Goal: Task Accomplishment & Management: Use online tool/utility

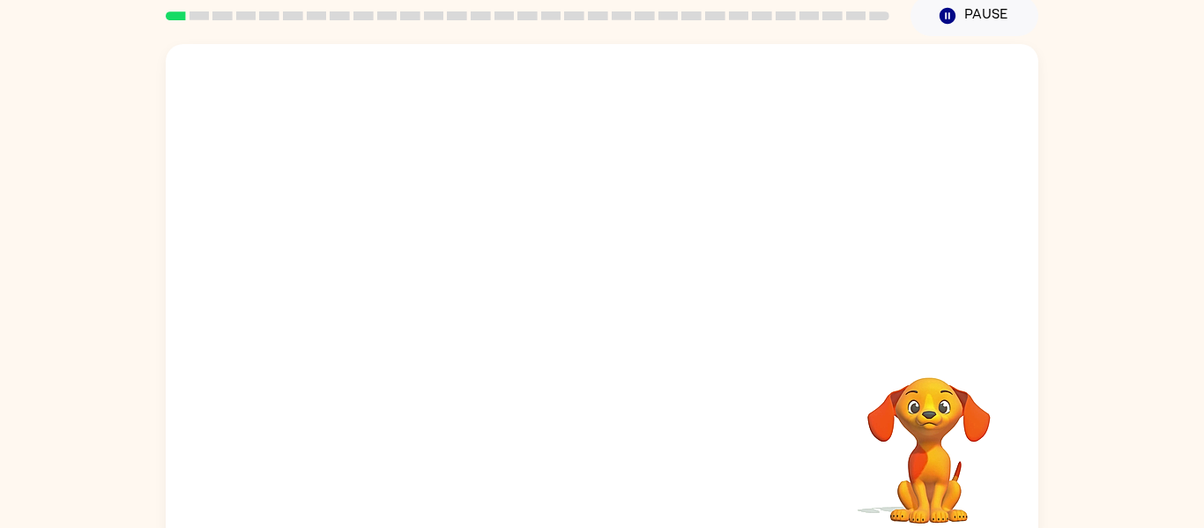
scroll to position [69, 0]
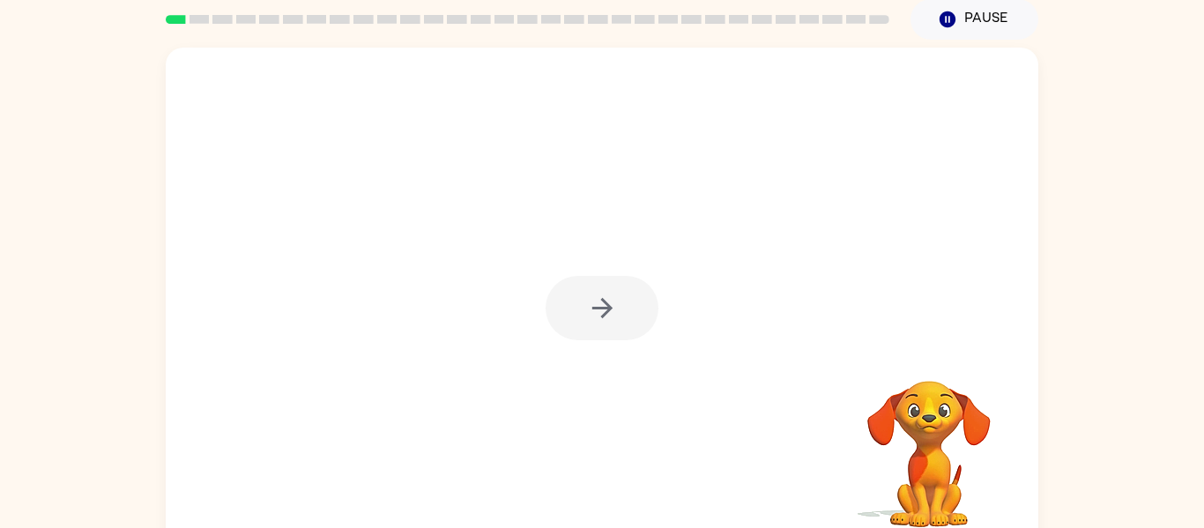
click at [597, 317] on div at bounding box center [602, 308] width 113 height 64
click at [618, 316] on button "button" at bounding box center [602, 308] width 113 height 64
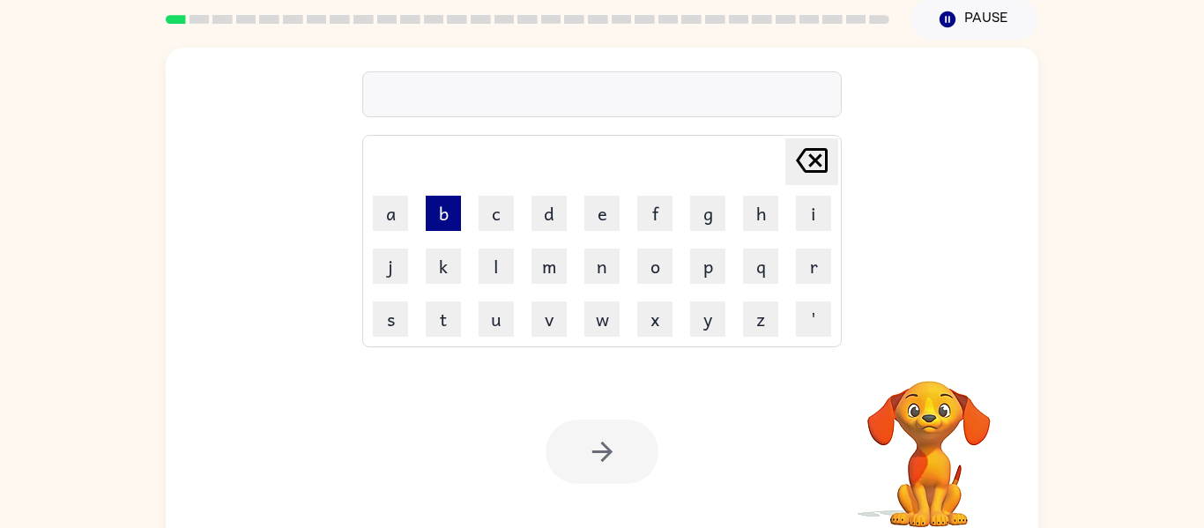
click at [454, 218] on button "b" at bounding box center [443, 213] width 35 height 35
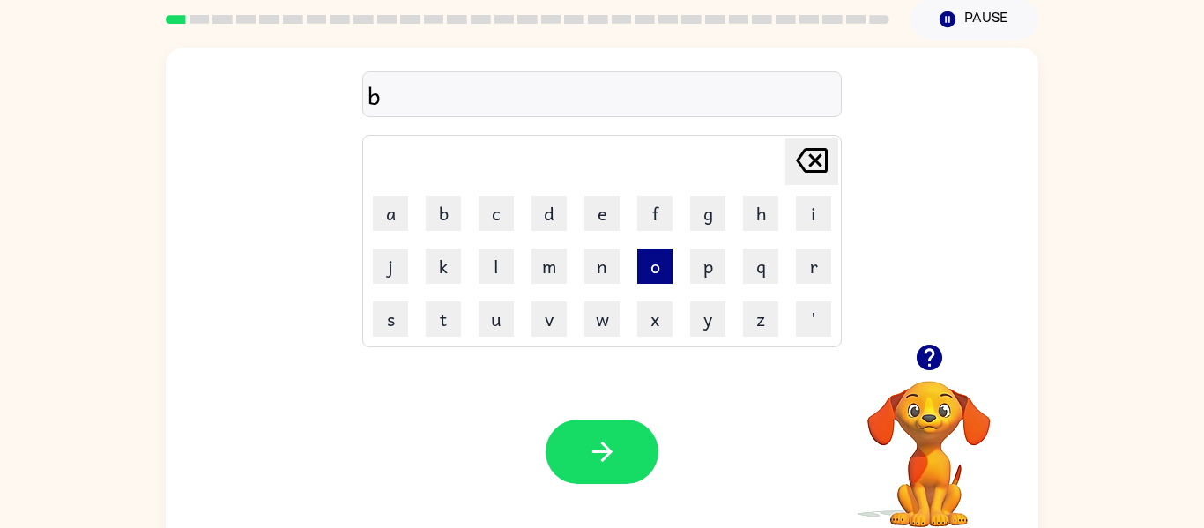
click at [662, 266] on button "o" at bounding box center [654, 266] width 35 height 35
click at [560, 216] on button "d" at bounding box center [549, 213] width 35 height 35
click at [595, 221] on button "e" at bounding box center [601, 213] width 35 height 35
click at [802, 272] on button "r" at bounding box center [813, 266] width 35 height 35
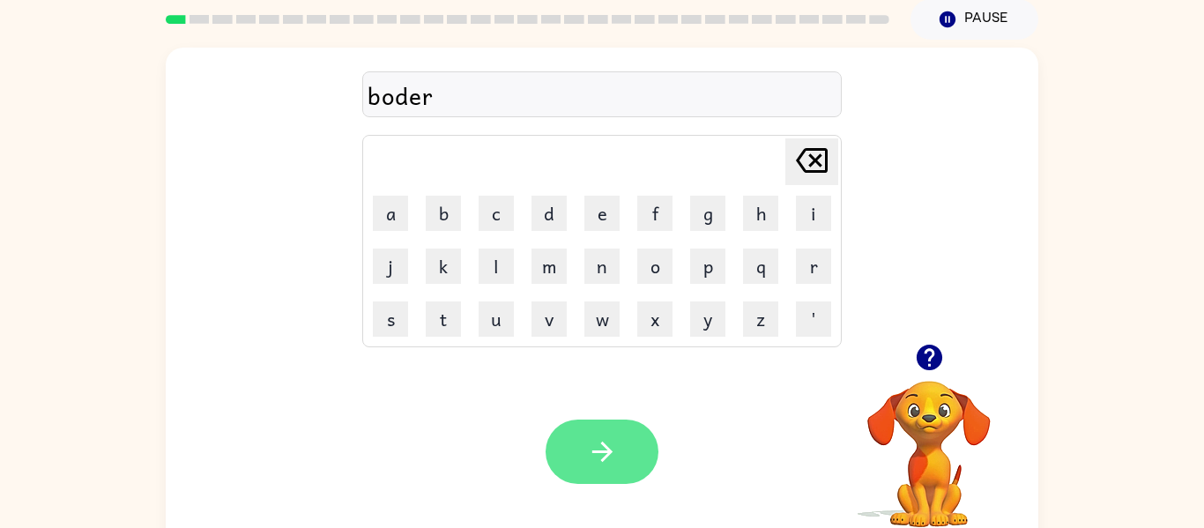
click at [620, 428] on button "button" at bounding box center [602, 452] width 113 height 64
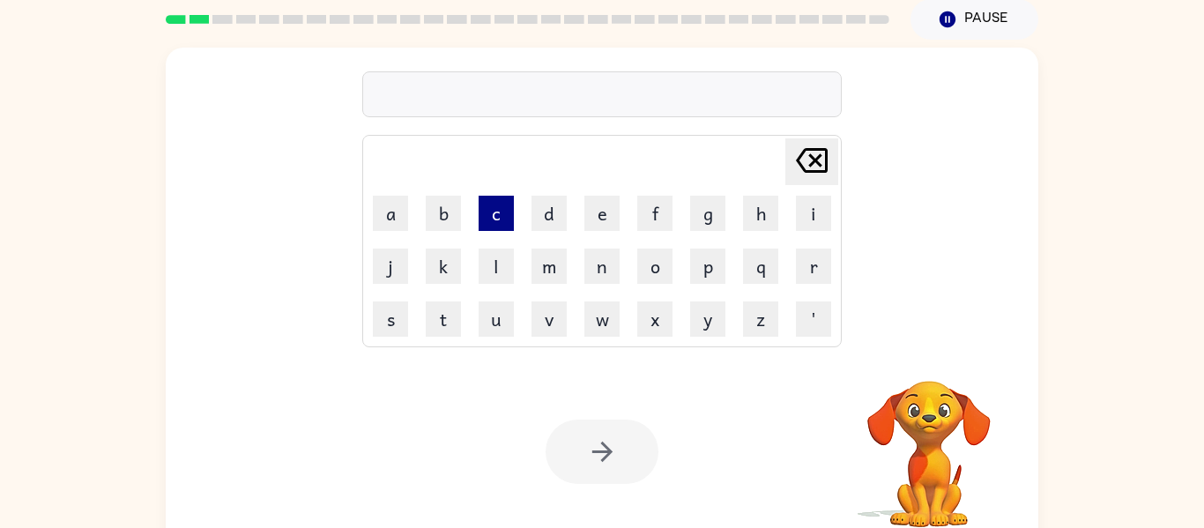
click at [497, 224] on button "c" at bounding box center [496, 213] width 35 height 35
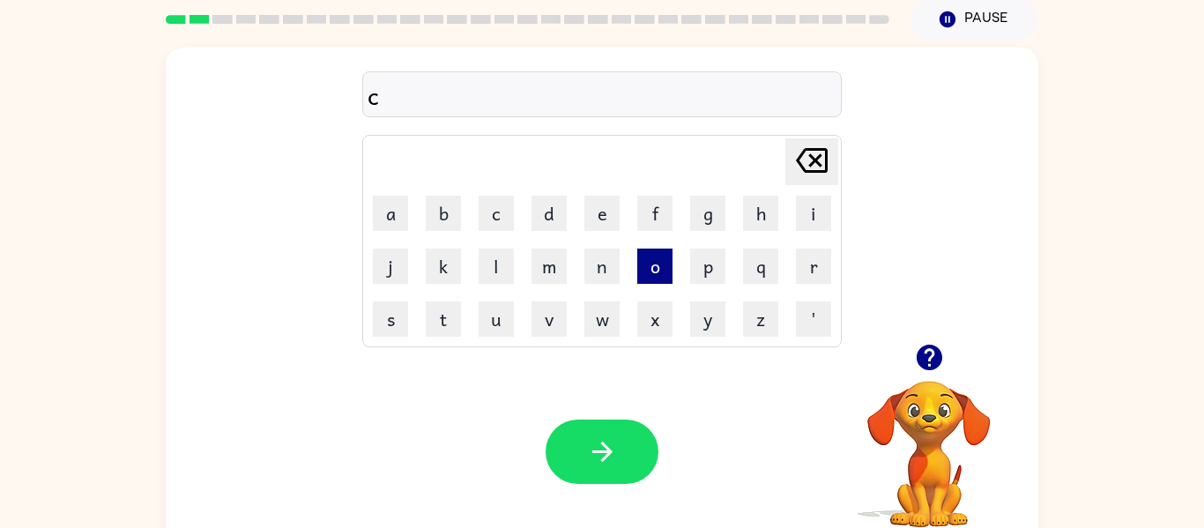
click at [657, 279] on button "o" at bounding box center [654, 266] width 35 height 35
click at [615, 324] on button "w" at bounding box center [601, 318] width 35 height 35
click at [615, 219] on button "e" at bounding box center [601, 213] width 35 height 35
click at [614, 277] on button "n" at bounding box center [601, 266] width 35 height 35
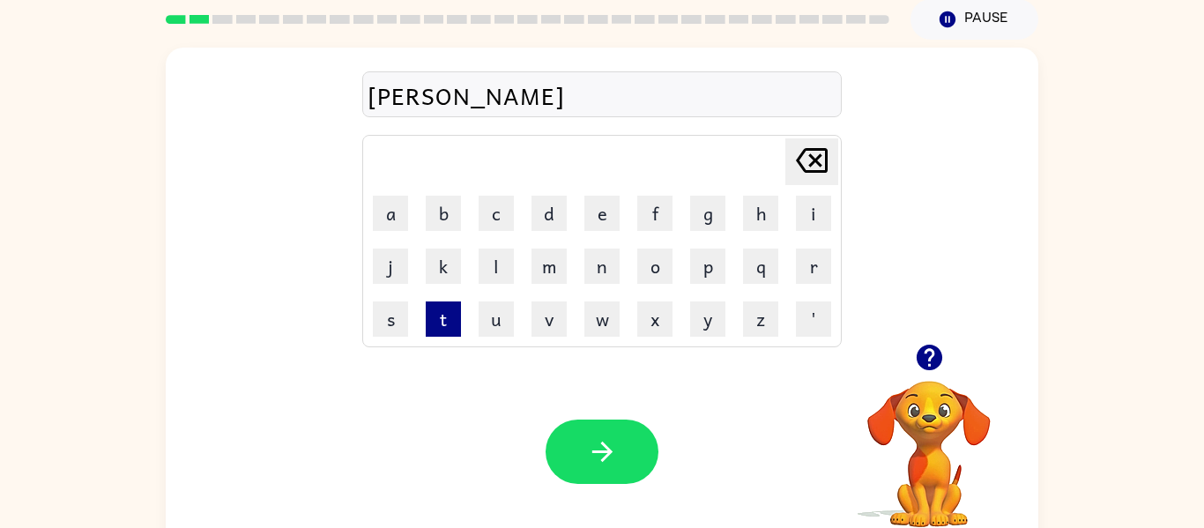
click at [442, 310] on button "t" at bounding box center [443, 318] width 35 height 35
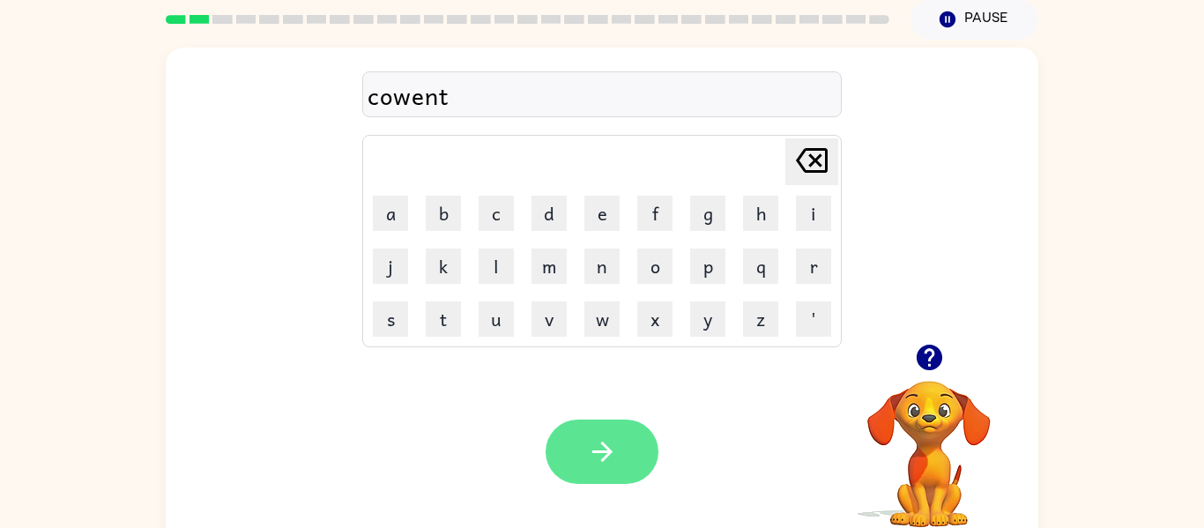
click at [593, 438] on icon "button" at bounding box center [602, 451] width 31 height 31
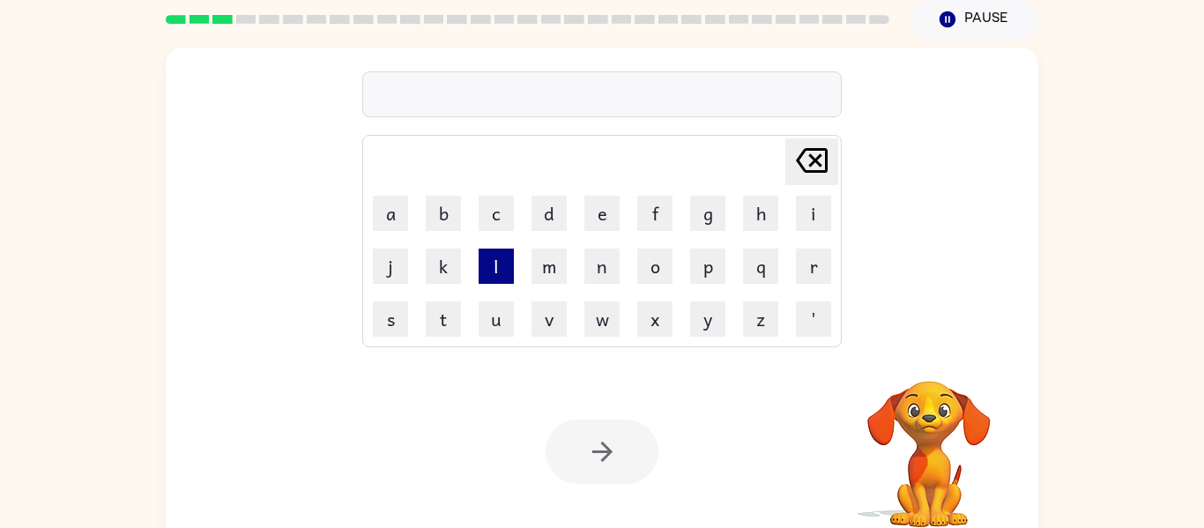
click at [508, 266] on button "l" at bounding box center [496, 266] width 35 height 35
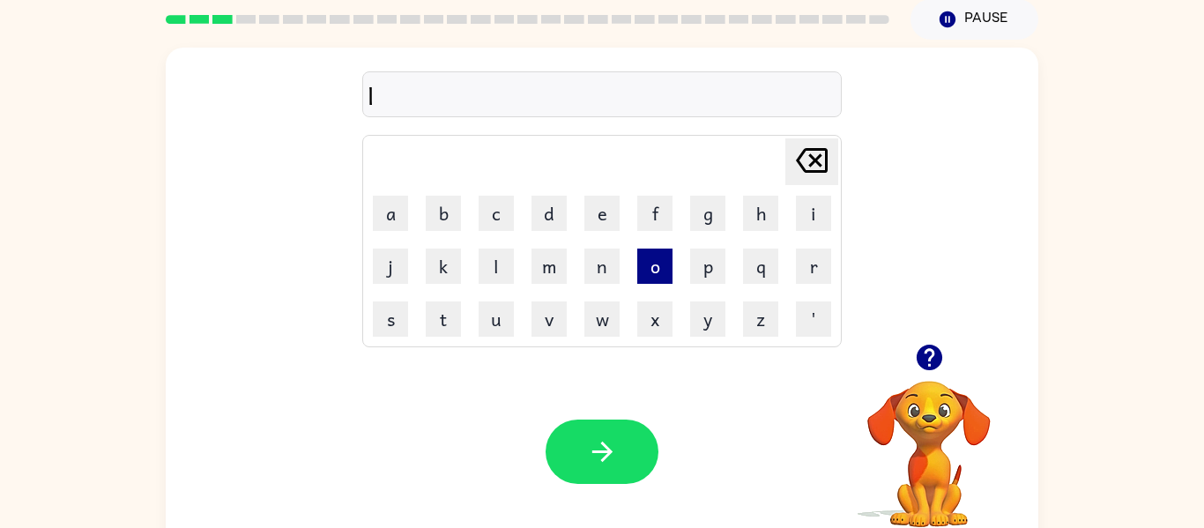
click at [660, 274] on button "o" at bounding box center [654, 266] width 35 height 35
click at [488, 227] on button "c" at bounding box center [496, 213] width 35 height 35
click at [394, 220] on button "a" at bounding box center [390, 213] width 35 height 35
click at [455, 325] on button "t" at bounding box center [443, 318] width 35 height 35
click at [614, 215] on button "e" at bounding box center [601, 213] width 35 height 35
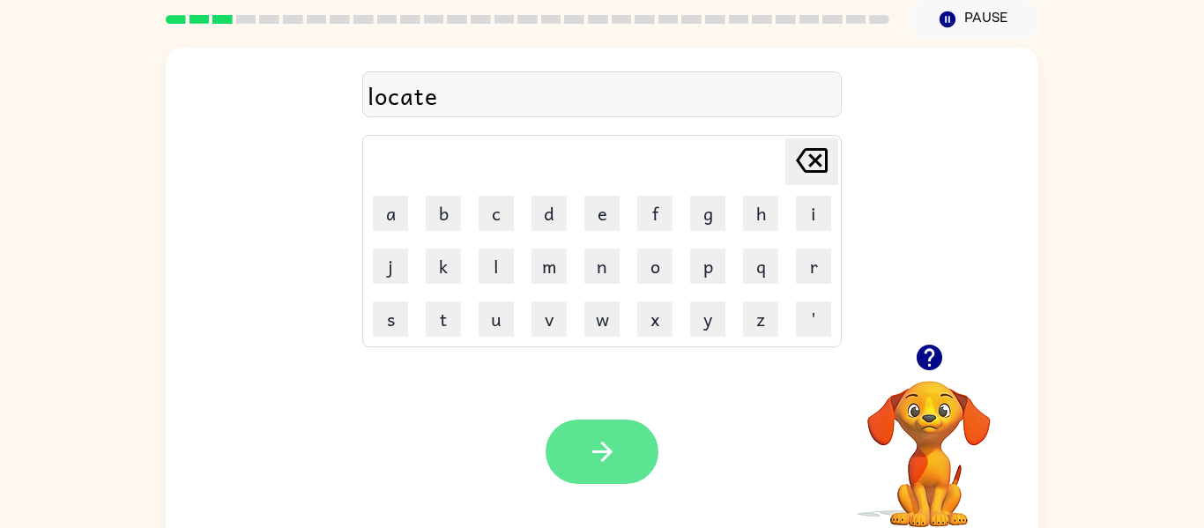
click at [620, 436] on button "button" at bounding box center [602, 452] width 113 height 64
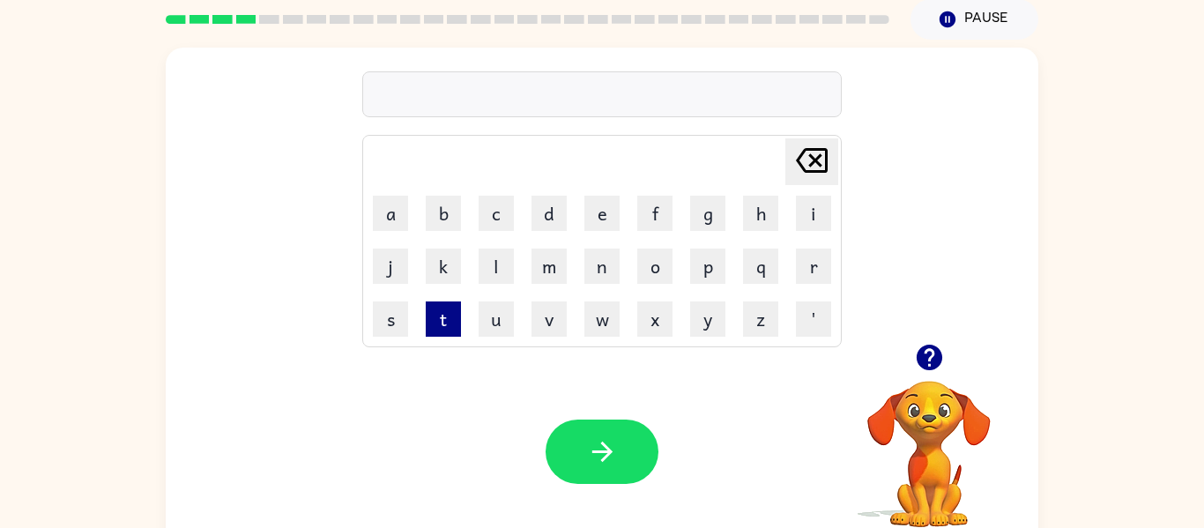
click at [451, 325] on button "t" at bounding box center [443, 318] width 35 height 35
click at [606, 319] on button "w" at bounding box center [601, 318] width 35 height 35
click at [811, 208] on button "i" at bounding box center [813, 213] width 35 height 35
click at [597, 264] on button "n" at bounding box center [601, 266] width 35 height 35
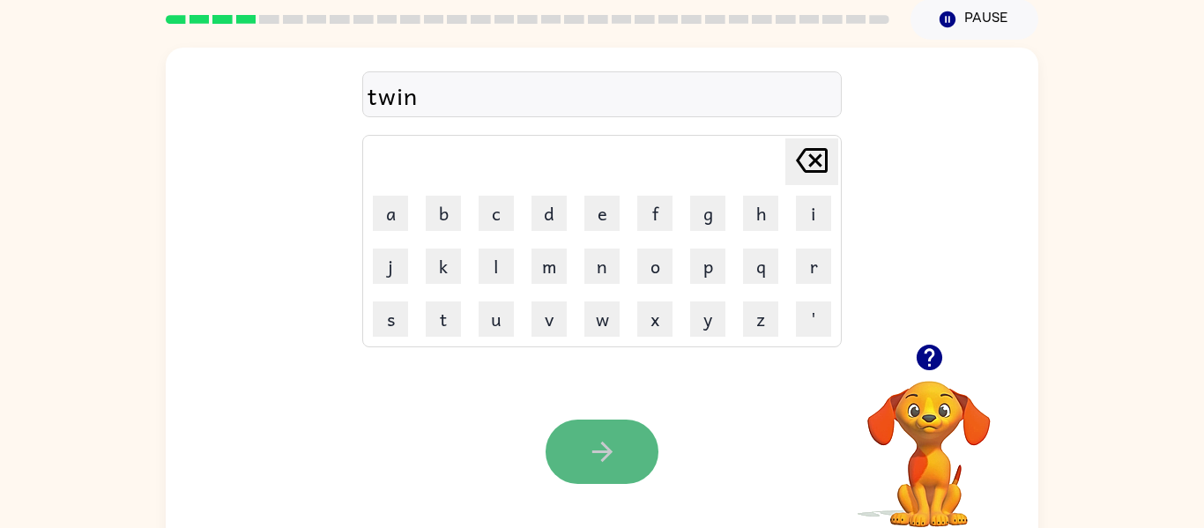
click at [603, 473] on button "button" at bounding box center [602, 452] width 113 height 64
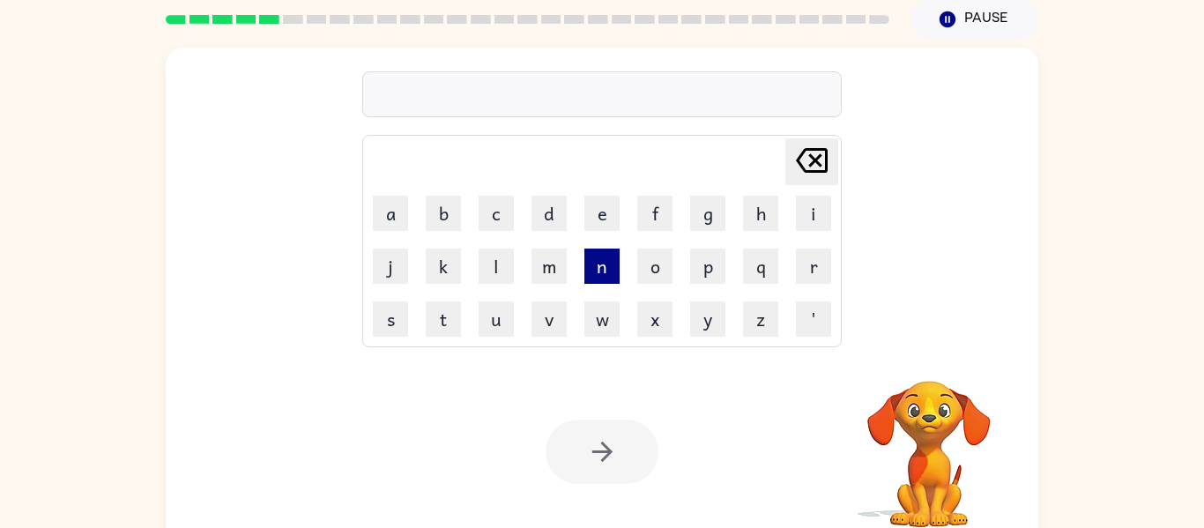
click at [606, 270] on button "n" at bounding box center [601, 266] width 35 height 35
click at [381, 214] on button "a" at bounding box center [390, 213] width 35 height 35
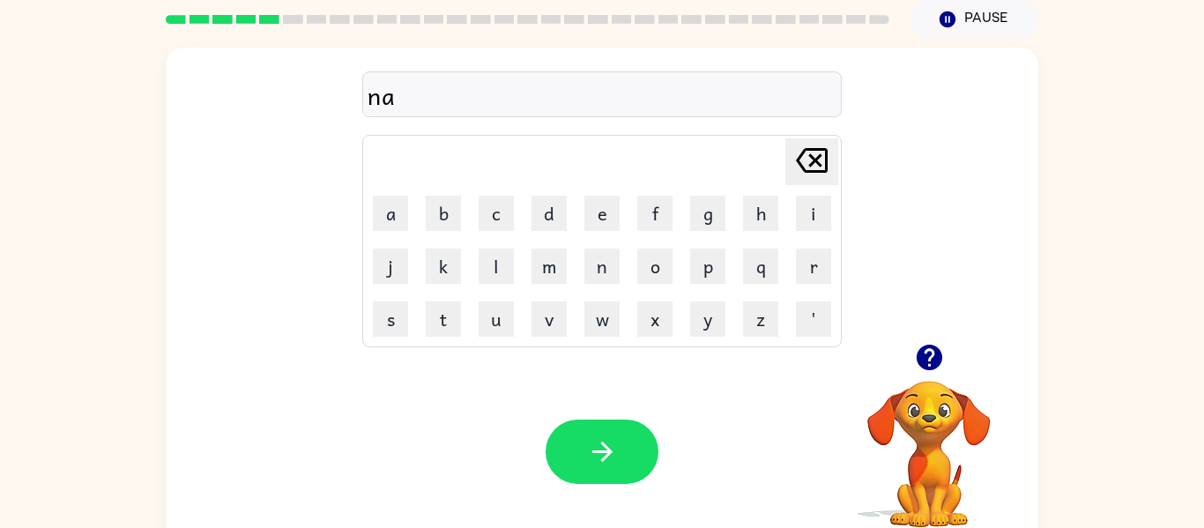
type button "a"
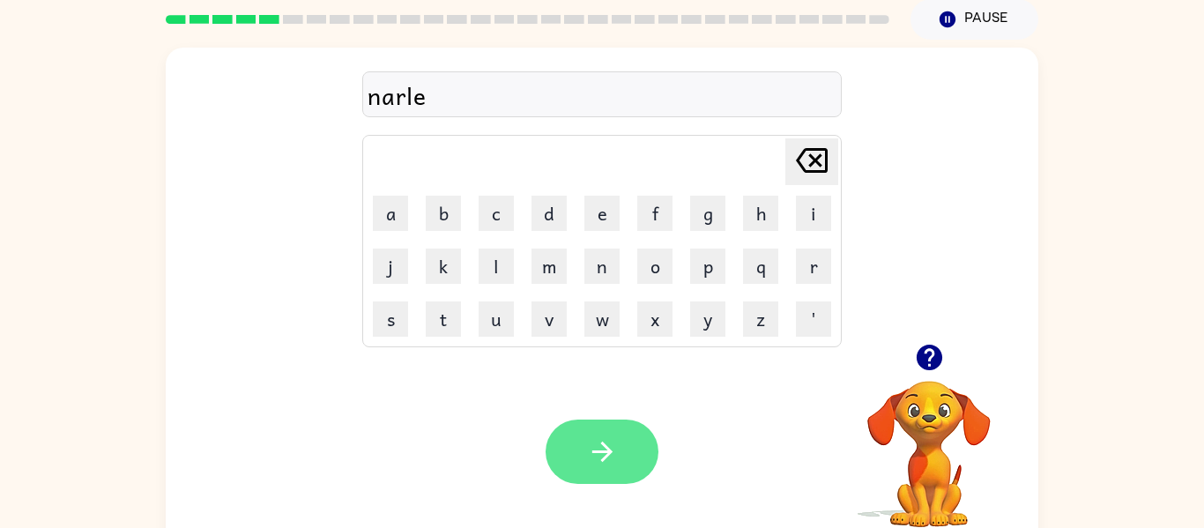
click at [614, 439] on icon "button" at bounding box center [602, 451] width 31 height 31
click at [634, 435] on button "button" at bounding box center [602, 452] width 113 height 64
click at [605, 450] on icon "button" at bounding box center [602, 452] width 20 height 20
click at [599, 432] on button "button" at bounding box center [602, 452] width 113 height 64
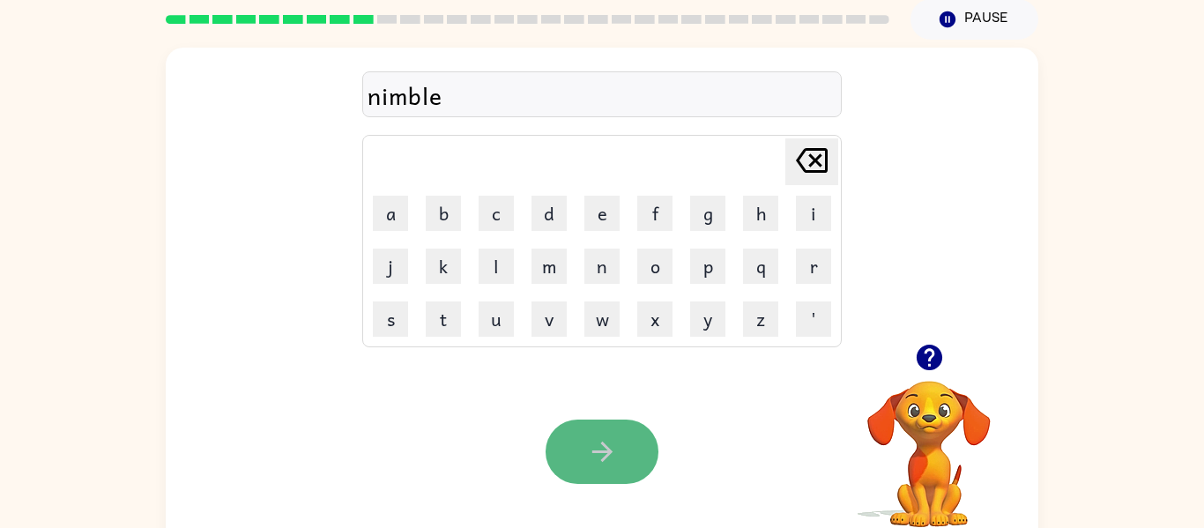
click at [614, 467] on button "button" at bounding box center [602, 452] width 113 height 64
click at [599, 456] on icon "button" at bounding box center [602, 451] width 31 height 31
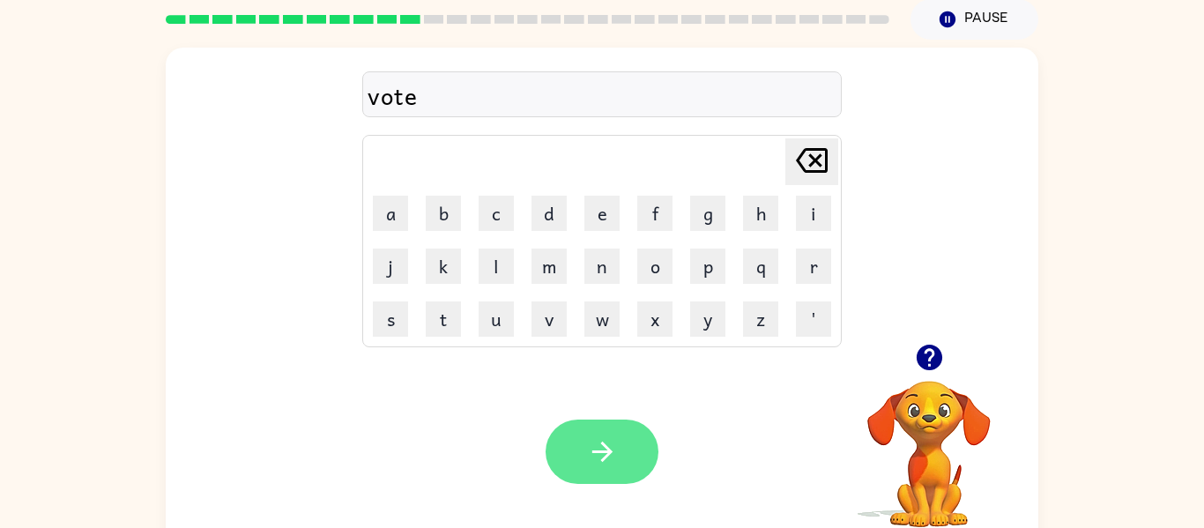
click at [604, 462] on icon "button" at bounding box center [602, 451] width 31 height 31
click at [609, 450] on icon "button" at bounding box center [602, 452] width 20 height 20
click at [616, 468] on button "button" at bounding box center [602, 452] width 113 height 64
click at [618, 458] on button "button" at bounding box center [602, 452] width 113 height 64
click at [601, 461] on icon "button" at bounding box center [602, 452] width 20 height 20
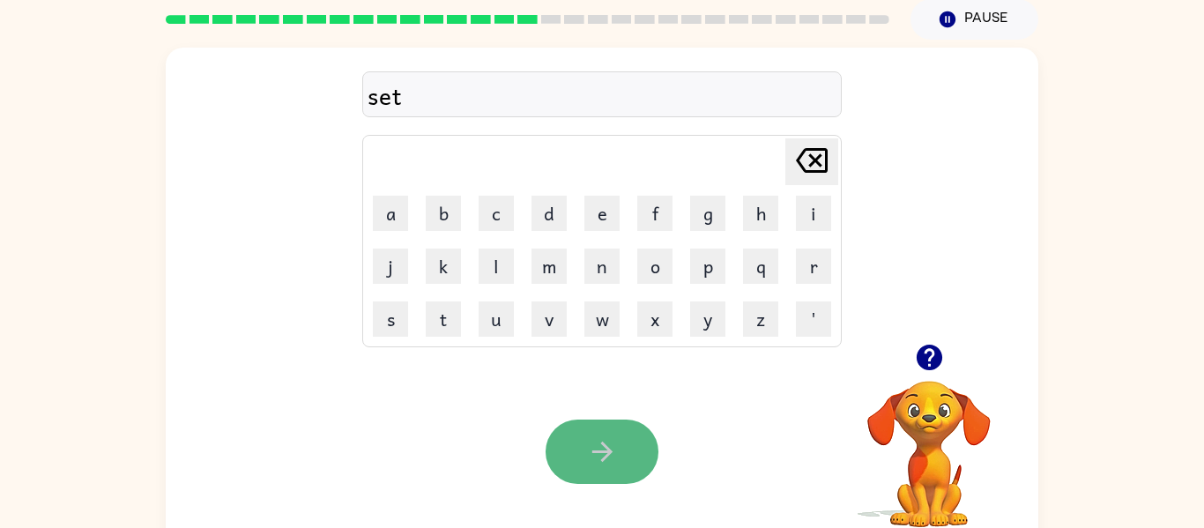
click at [605, 450] on icon "button" at bounding box center [602, 452] width 20 height 20
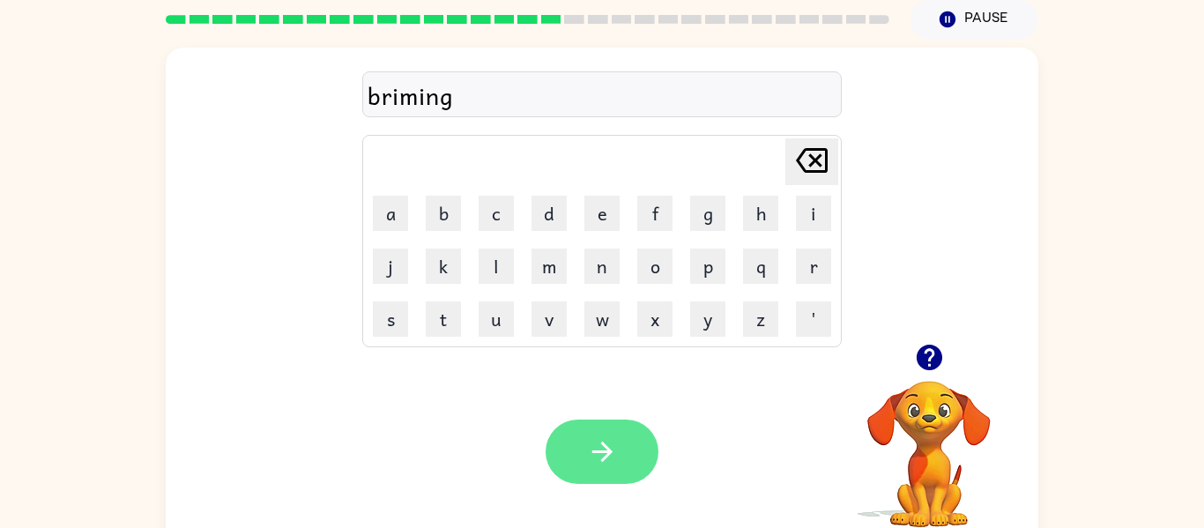
click at [593, 457] on icon "button" at bounding box center [602, 451] width 31 height 31
click at [616, 476] on button "button" at bounding box center [602, 452] width 113 height 64
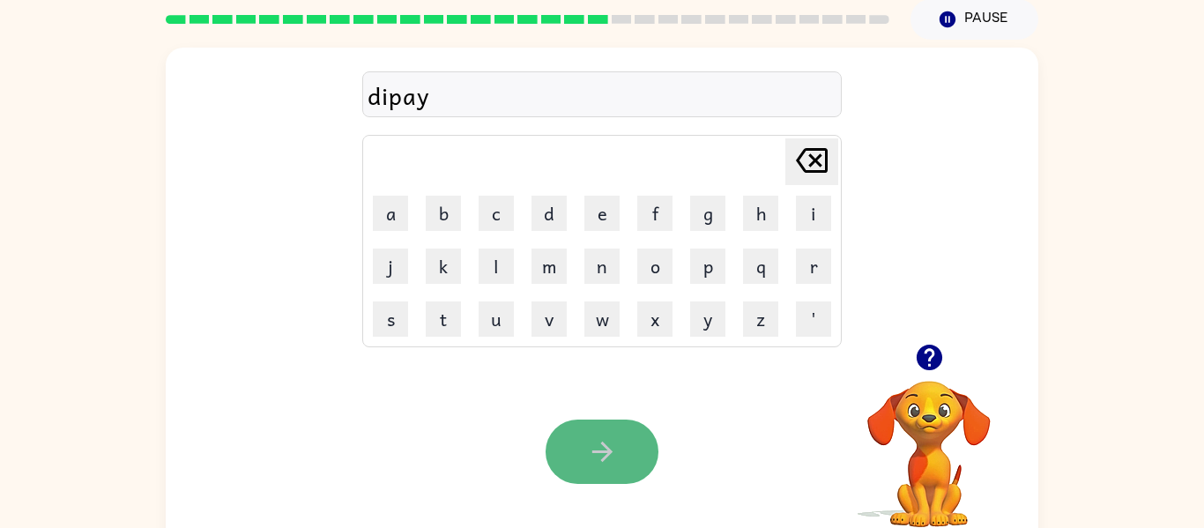
click at [599, 465] on icon "button" at bounding box center [602, 451] width 31 height 31
click at [617, 428] on button "button" at bounding box center [602, 452] width 113 height 64
click at [606, 458] on icon "button" at bounding box center [602, 452] width 20 height 20
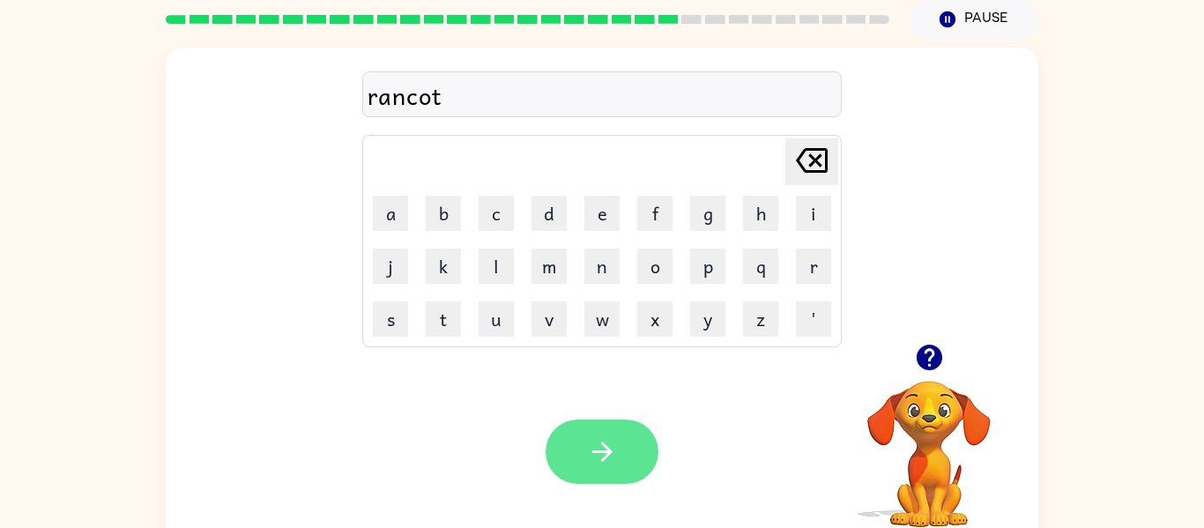
click at [604, 461] on icon "button" at bounding box center [602, 451] width 31 height 31
click at [605, 469] on button "button" at bounding box center [602, 452] width 113 height 64
click at [617, 443] on icon "button" at bounding box center [602, 451] width 31 height 31
click at [608, 475] on button "button" at bounding box center [602, 452] width 113 height 64
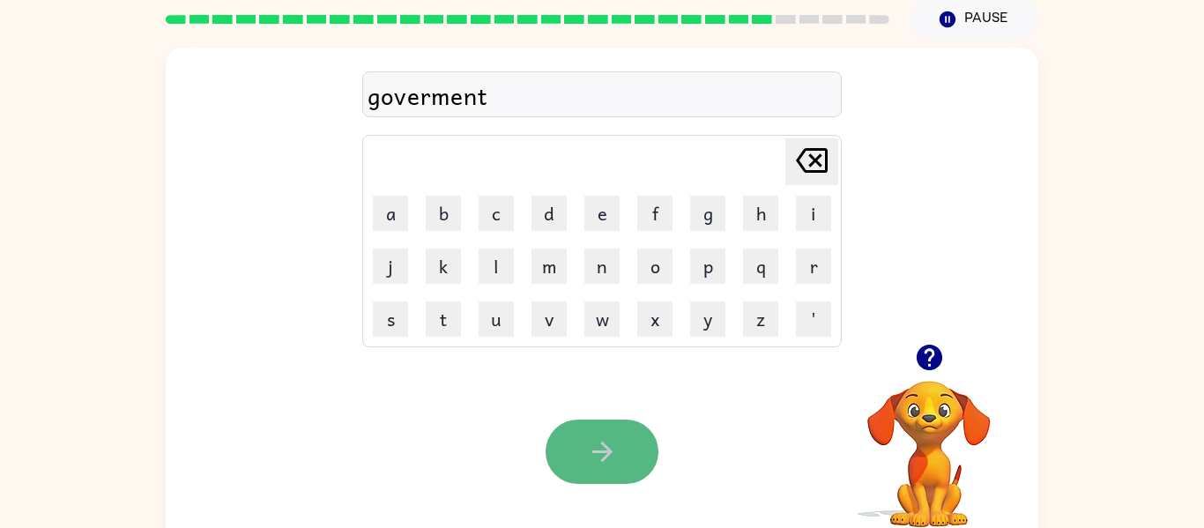
click at [622, 479] on button "button" at bounding box center [602, 452] width 113 height 64
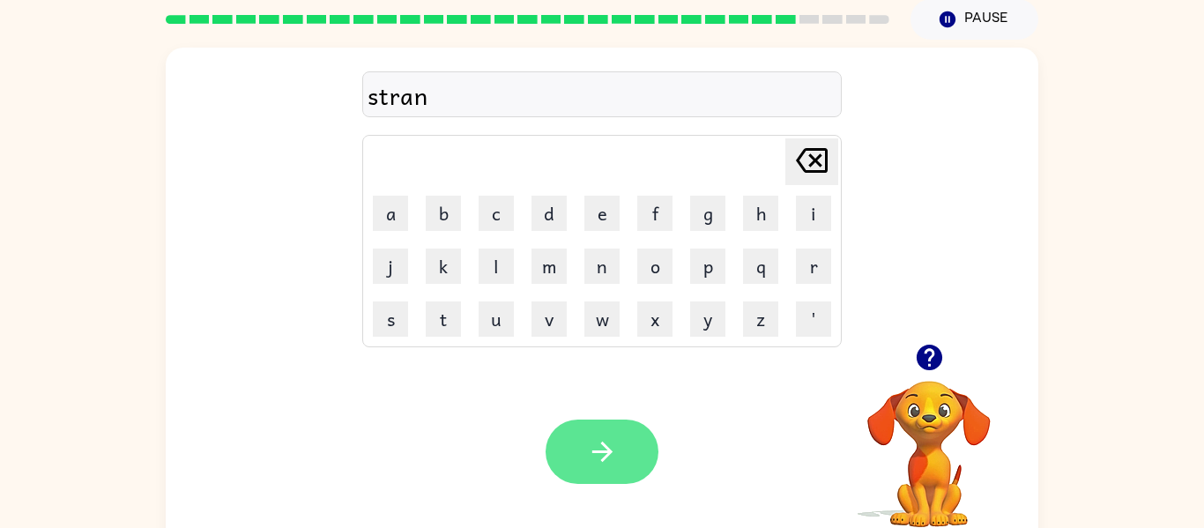
click at [623, 458] on button "button" at bounding box center [602, 452] width 113 height 64
click at [596, 446] on icon "button" at bounding box center [602, 451] width 31 height 31
click at [595, 468] on button "button" at bounding box center [602, 452] width 113 height 64
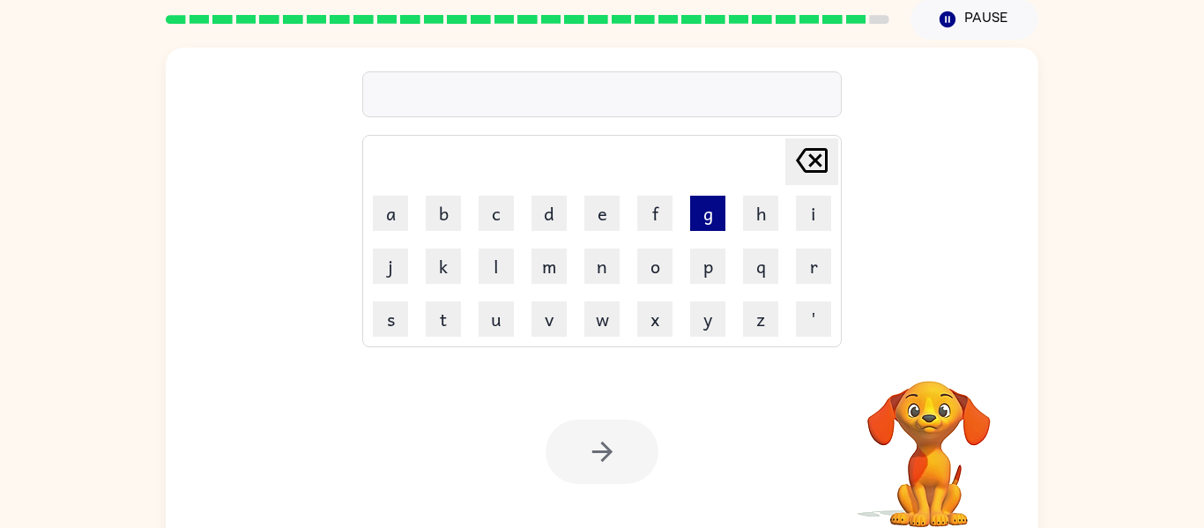
click at [700, 215] on button "g" at bounding box center [707, 213] width 35 height 35
click at [658, 268] on button "o" at bounding box center [654, 266] width 35 height 35
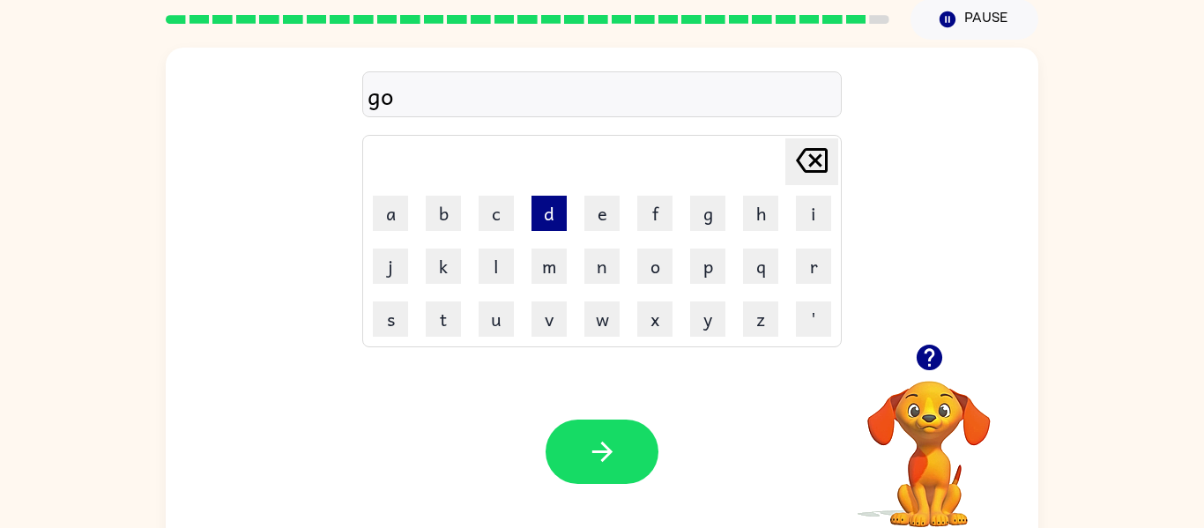
click at [551, 219] on button "d" at bounding box center [549, 213] width 35 height 35
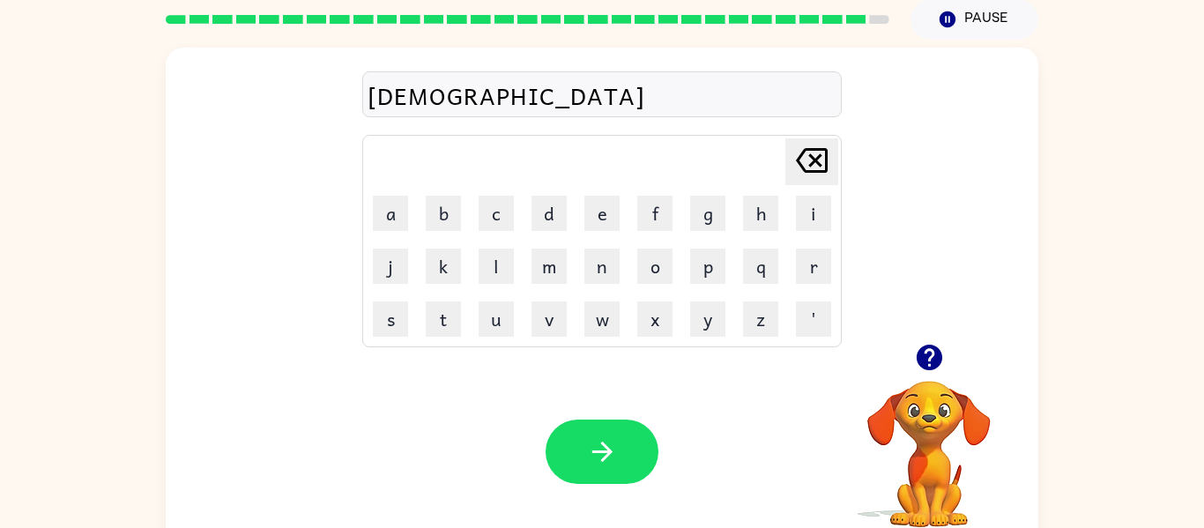
click at [817, 166] on icon "[PERSON_NAME] last character input" at bounding box center [812, 160] width 42 height 42
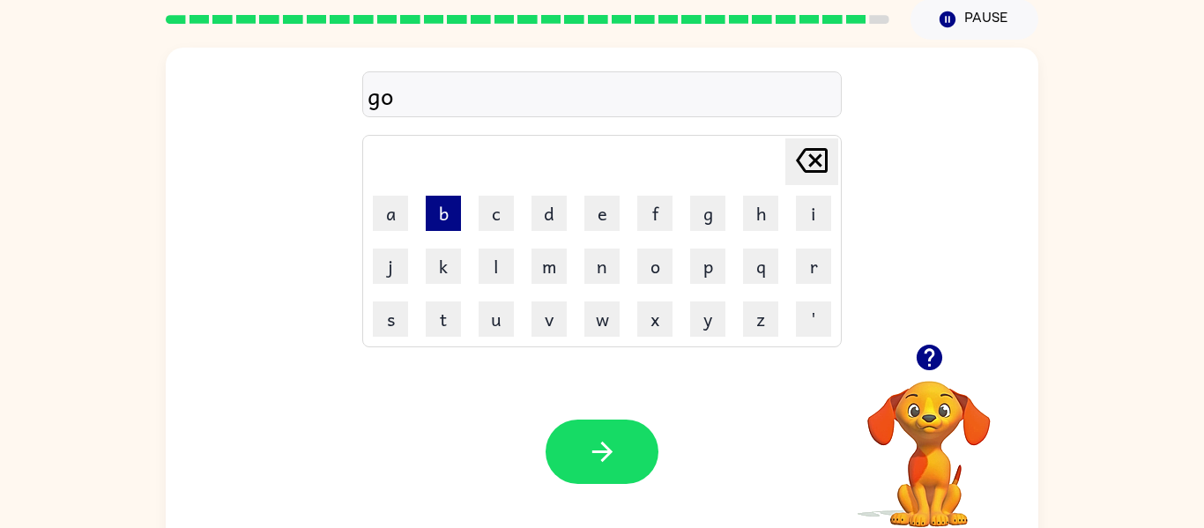
click at [446, 211] on button "b" at bounding box center [443, 213] width 35 height 35
click at [389, 233] on td "a" at bounding box center [390, 213] width 51 height 51
click at [391, 223] on button "a" at bounding box center [390, 213] width 35 height 35
type button "a"
click at [399, 220] on button "a" at bounding box center [390, 213] width 35 height 35
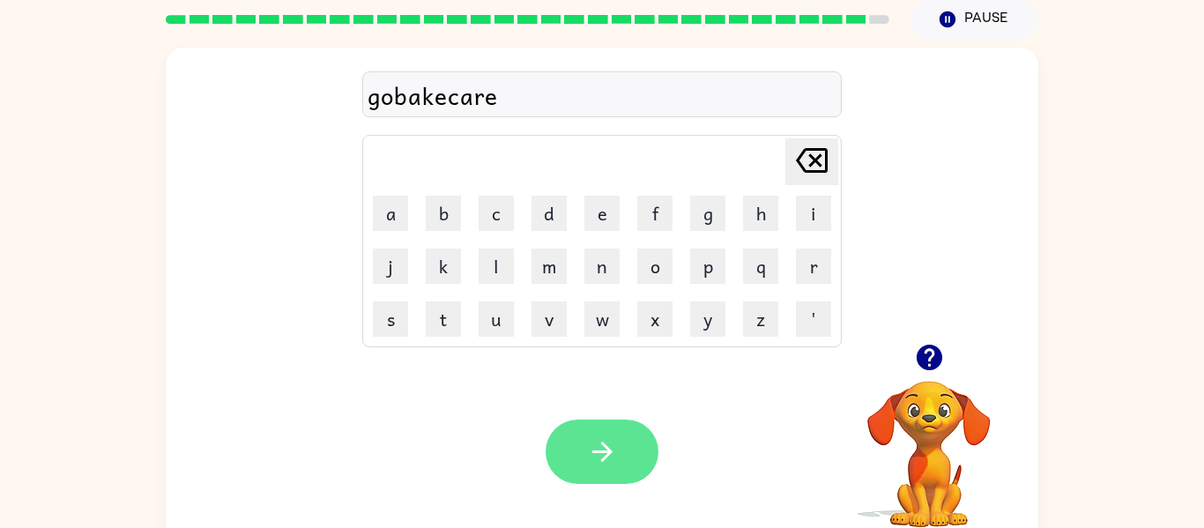
click at [606, 446] on icon "button" at bounding box center [602, 452] width 20 height 20
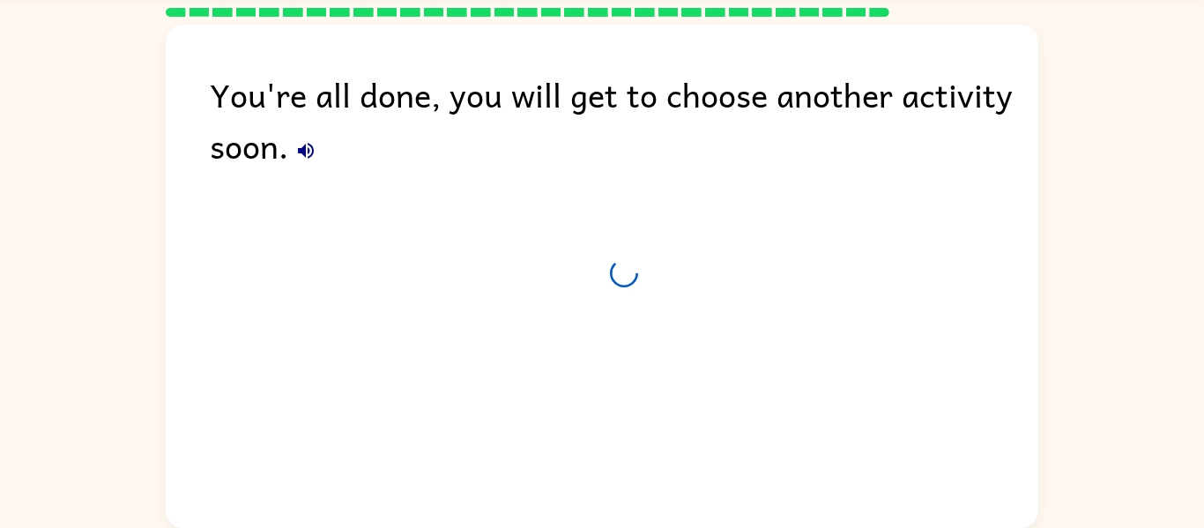
scroll to position [53, 0]
